Goal: Answer question/provide support: Answer question/provide support

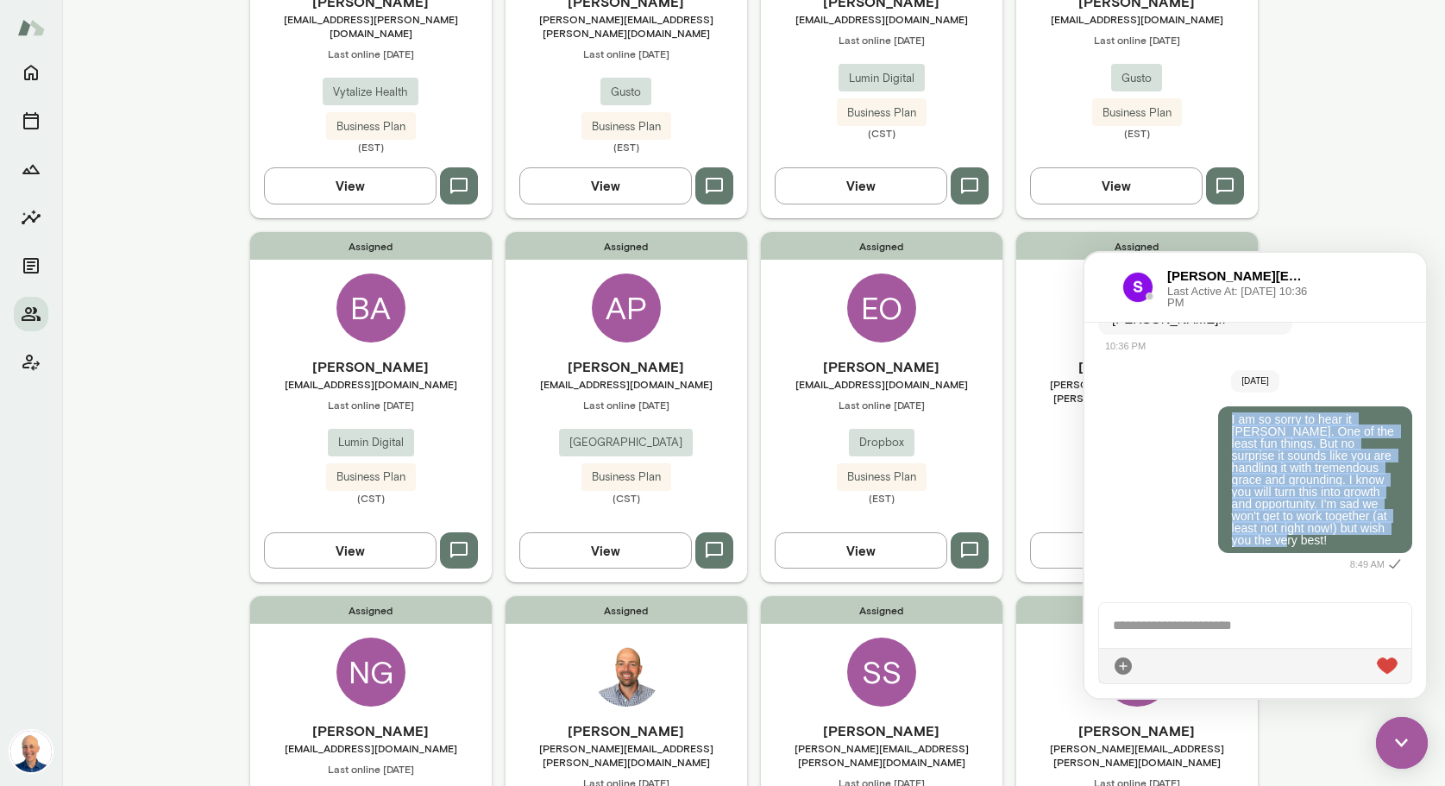
scroll to position [323, 0]
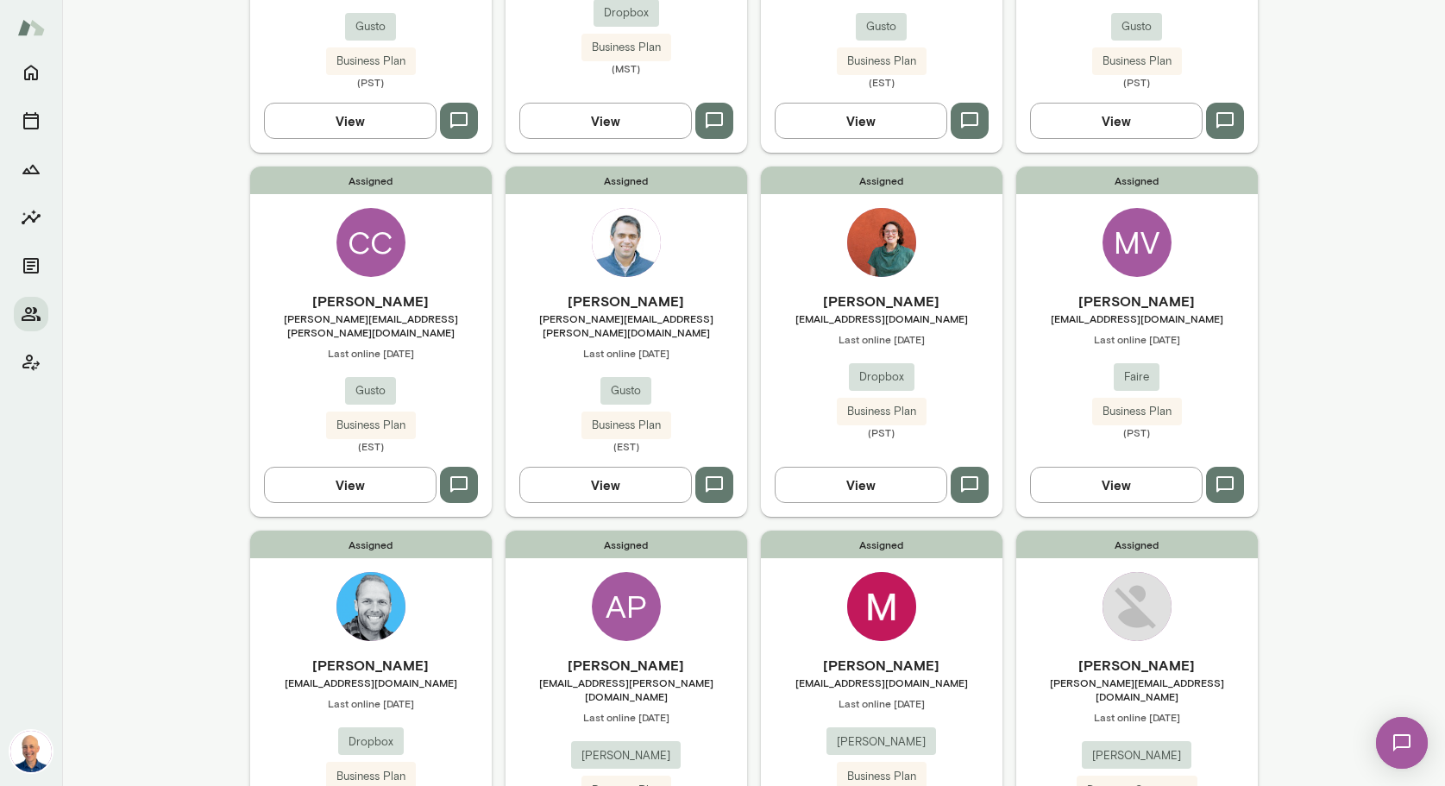
scroll to position [1193, 0]
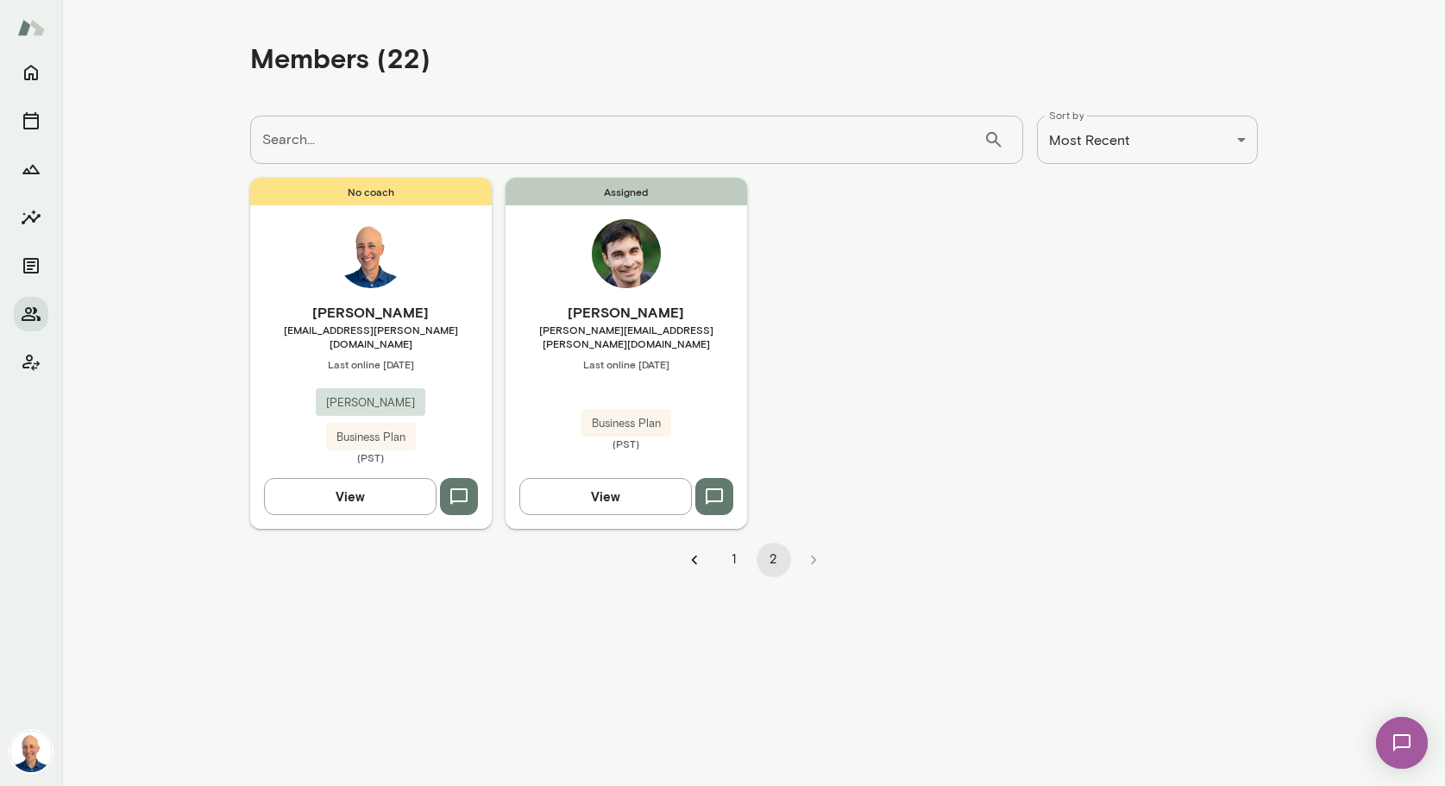
scroll to position [0, 0]
click at [694, 550] on icon "Go to previous page" at bounding box center [694, 559] width 19 height 19
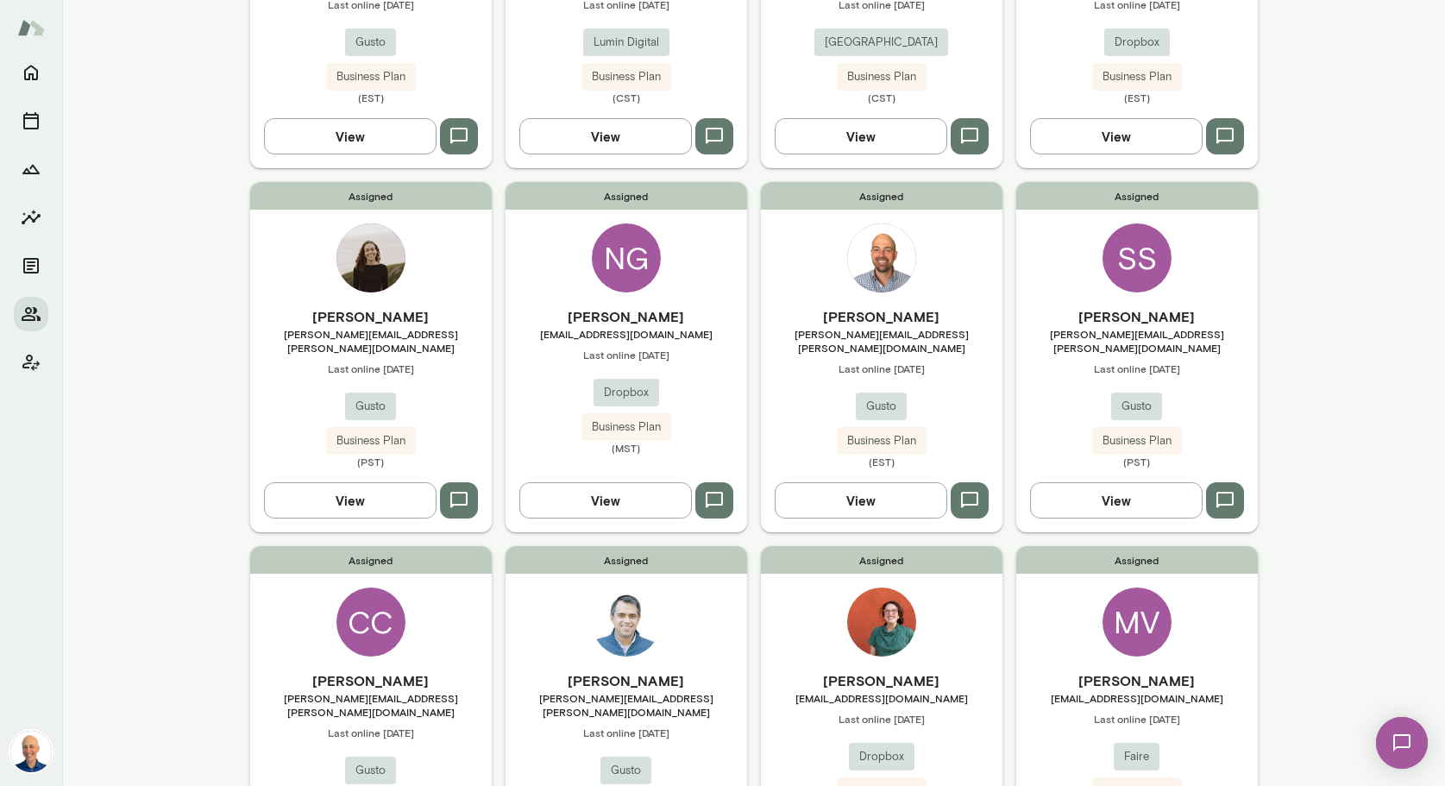
scroll to position [712, 0]
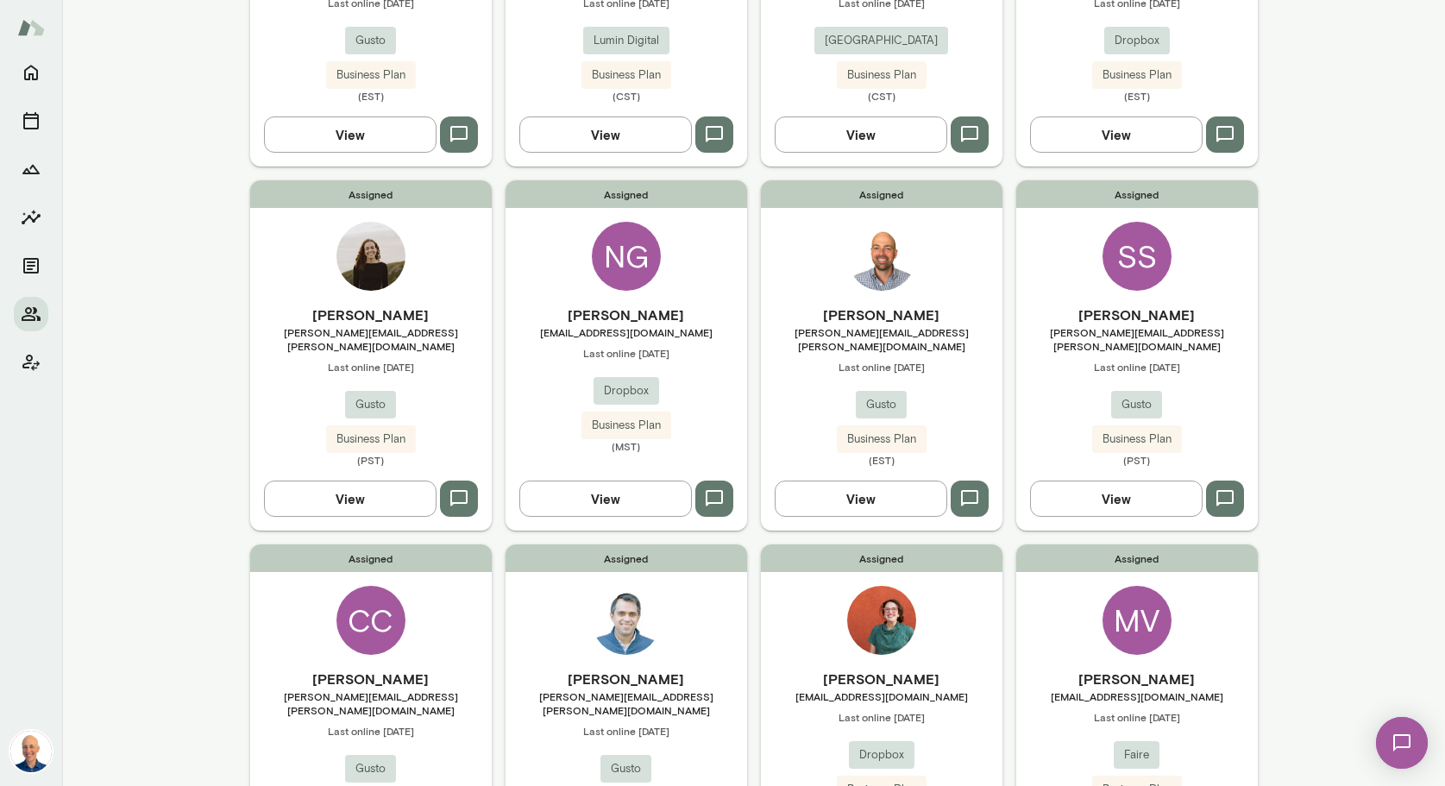
click at [696, 591] on div "Assigned Eric Jester eric.jester@gusto.com Last online August 24 Gusto Business…" at bounding box center [625, 719] width 241 height 350
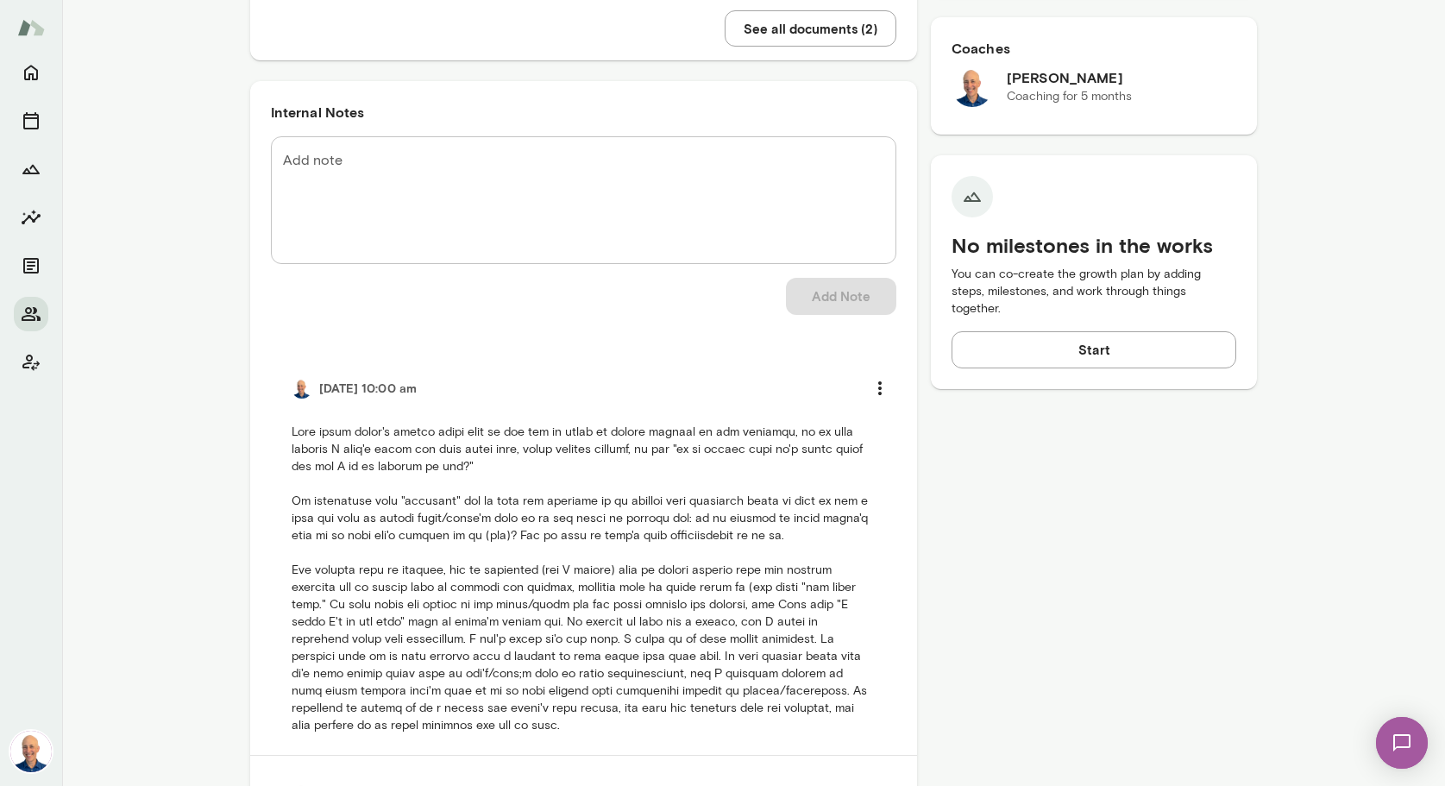
scroll to position [615, 0]
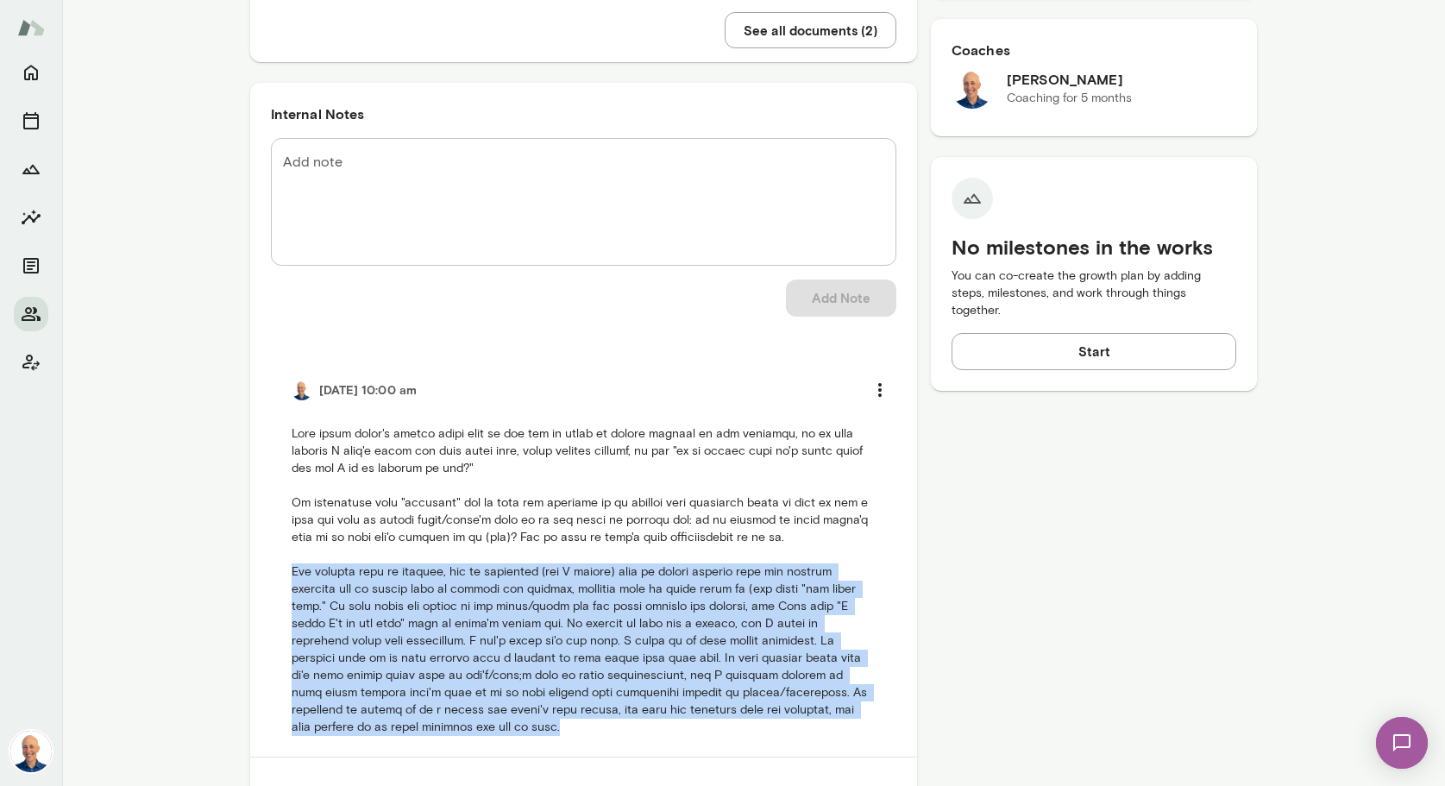
drag, startPoint x: 292, startPoint y: 572, endPoint x: 351, endPoint y: 721, distance: 160.3
click at [348, 724] on p at bounding box center [583, 580] width 584 height 310
copy p "His current work is chaotic, but he indicates (and I detect) that he enjoys wor…"
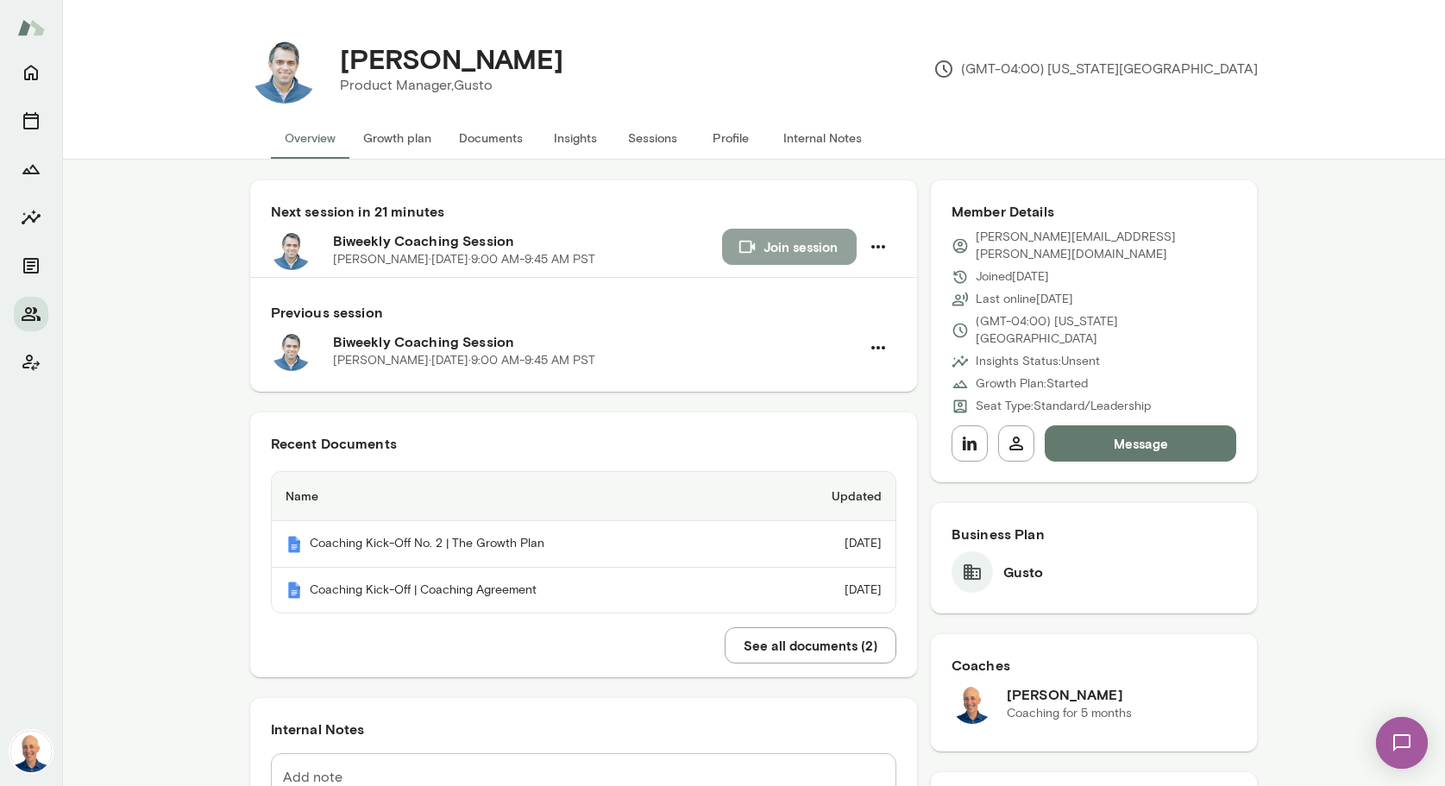
click at [787, 247] on button "Join session" at bounding box center [789, 247] width 135 height 36
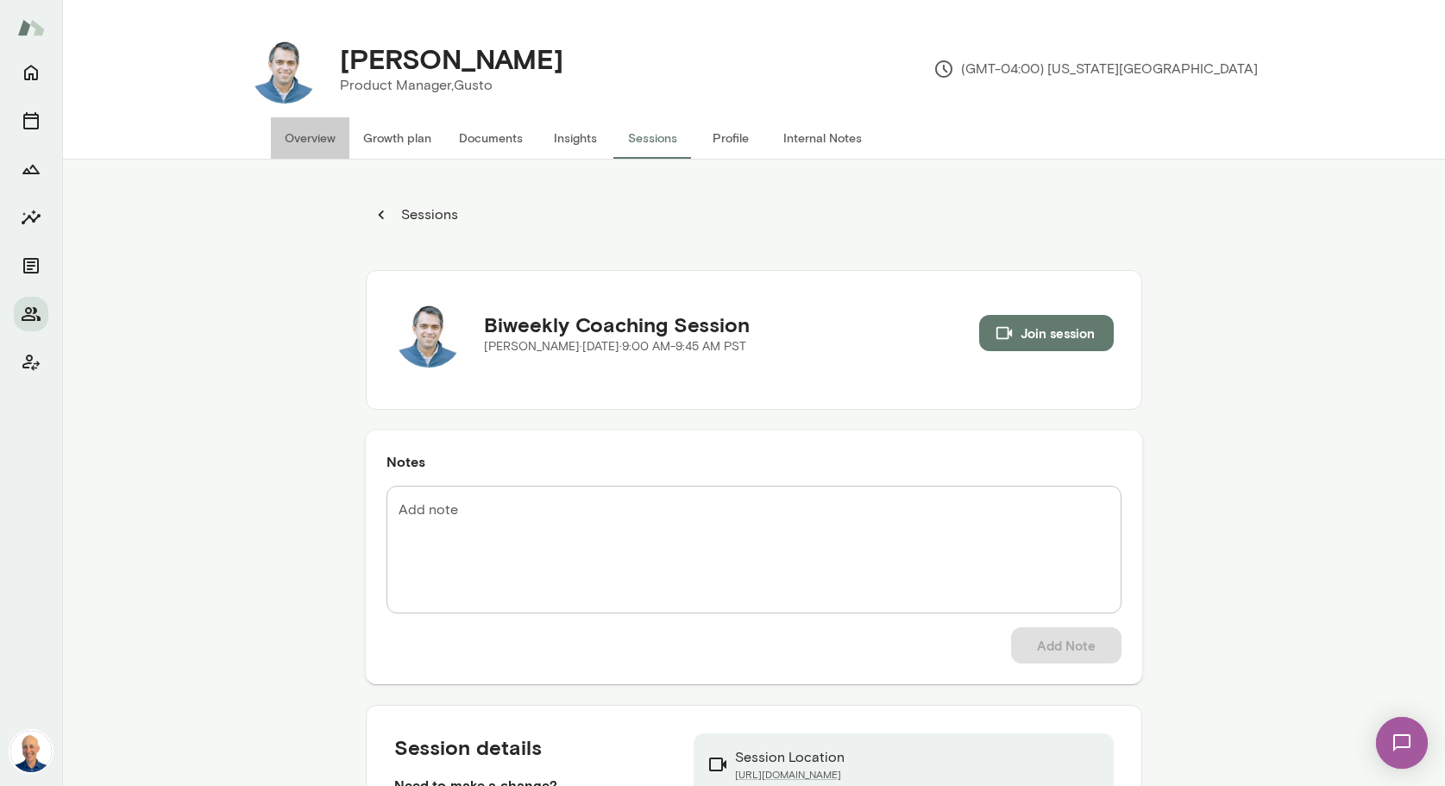
click at [300, 130] on button "Overview" at bounding box center [310, 137] width 78 height 41
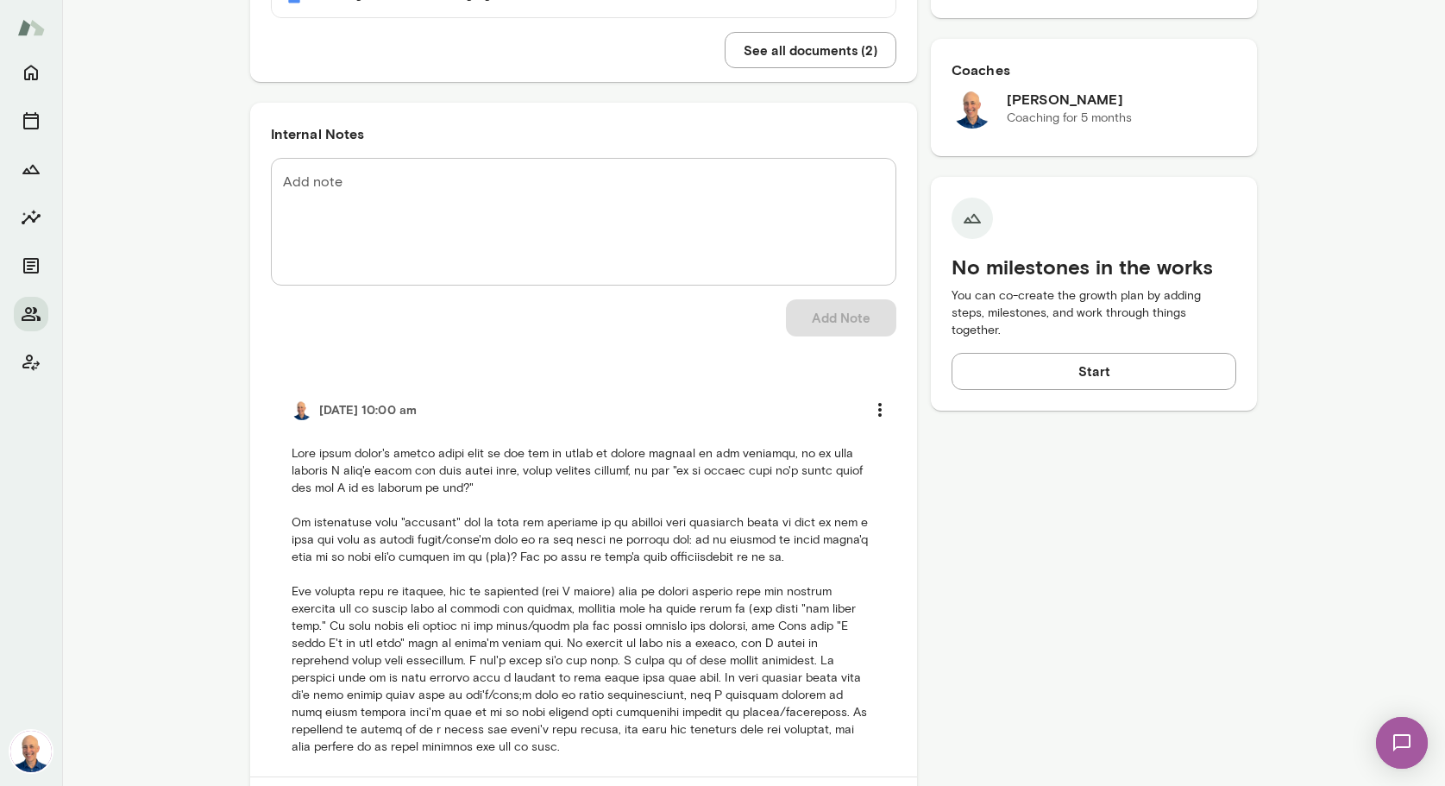
scroll to position [771, 0]
